Goal: Check status: Check status

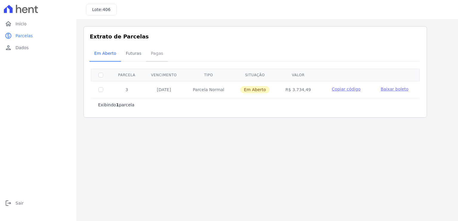
drag, startPoint x: 0, startPoint y: 0, endPoint x: 157, endPoint y: 53, distance: 165.5
click at [157, 53] on span "Pagas" at bounding box center [156, 53] width 19 height 12
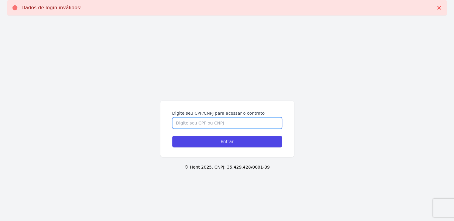
click at [226, 126] on input "Digite seu CPF/CNPJ para acessar o contrato" at bounding box center [227, 123] width 110 height 11
type input "07555777797"
click at [172, 136] on input "Entrar" at bounding box center [227, 142] width 110 height 12
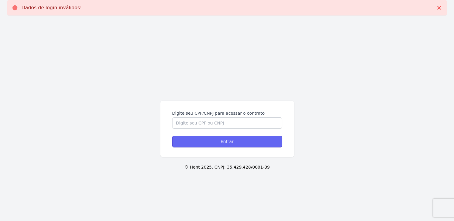
click at [228, 143] on input "Entrar" at bounding box center [227, 142] width 110 height 12
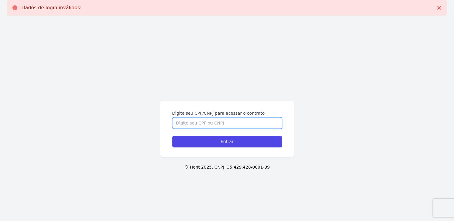
click at [224, 120] on input "Digite seu CPF/CNPJ para acessar o contrato" at bounding box center [227, 123] width 110 height 11
type input "07555777797"
click at [172, 136] on input "Entrar" at bounding box center [227, 142] width 110 height 12
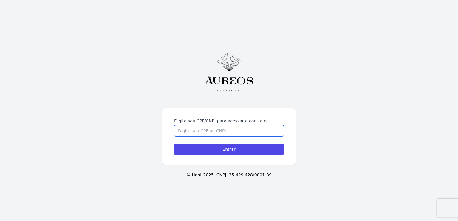
click at [206, 130] on input "Digite seu CPF/CNPJ para acessar o contrato" at bounding box center [229, 130] width 110 height 11
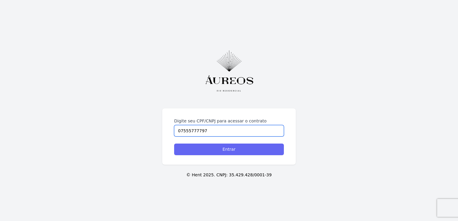
type input "07555777797"
click at [221, 148] on input "Entrar" at bounding box center [229, 150] width 110 height 12
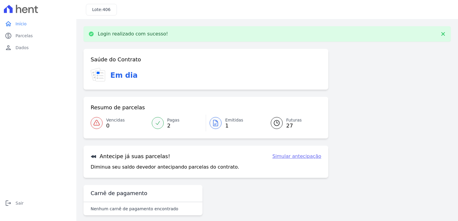
click at [164, 123] on link "Pagas 2" at bounding box center [177, 123] width 58 height 17
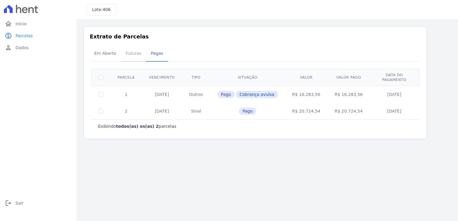
click at [134, 53] on span "Futuras" at bounding box center [133, 53] width 23 height 12
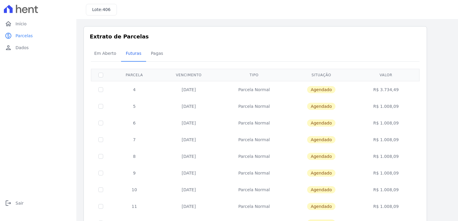
click at [72, 213] on div "logout Sair logout Sair" at bounding box center [38, 207] width 72 height 19
